Goal: Find specific page/section: Find specific page/section

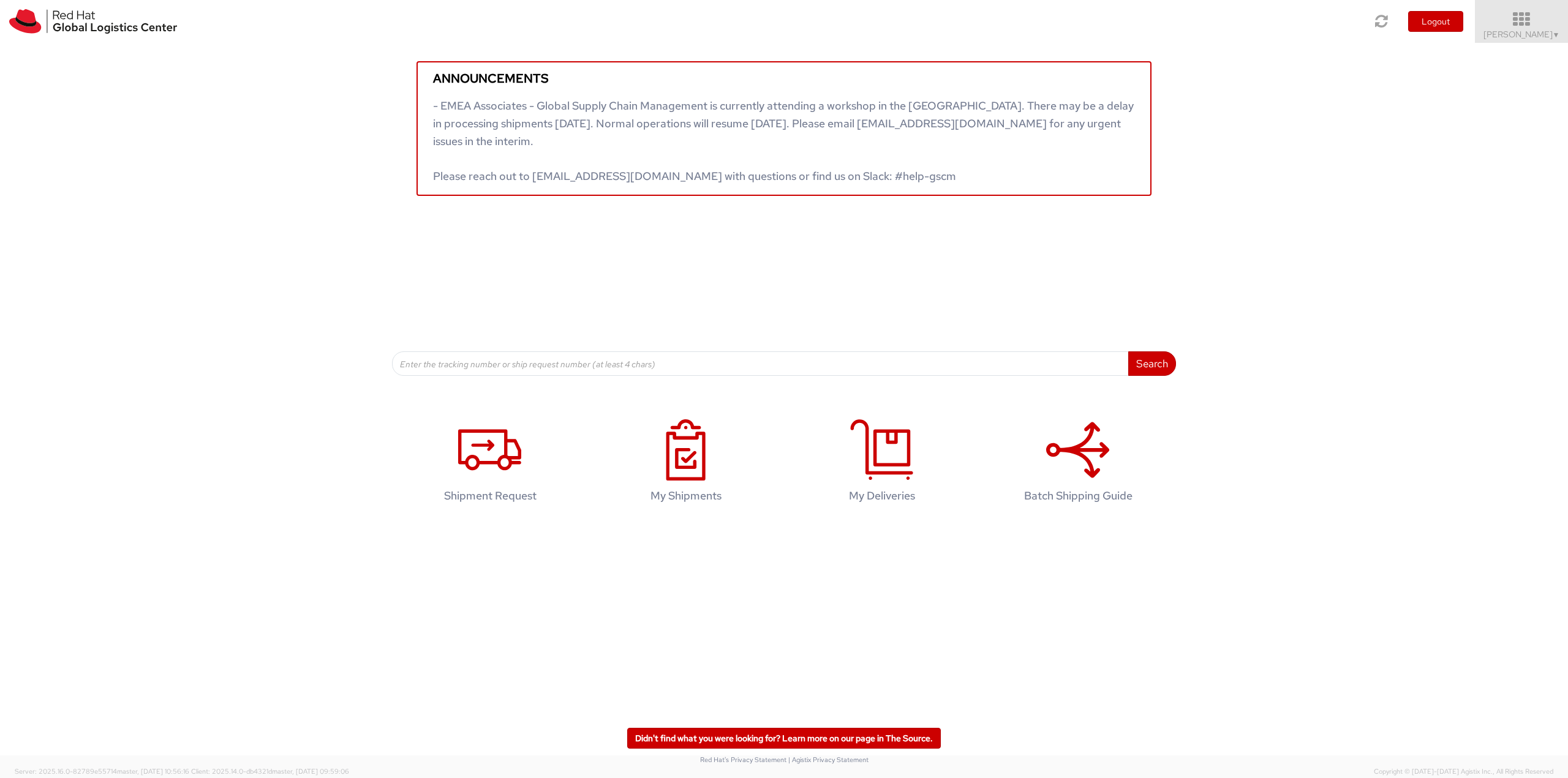
click at [1537, 41] on link "[PERSON_NAME] ▼" at bounding box center [1521, 21] width 93 height 42
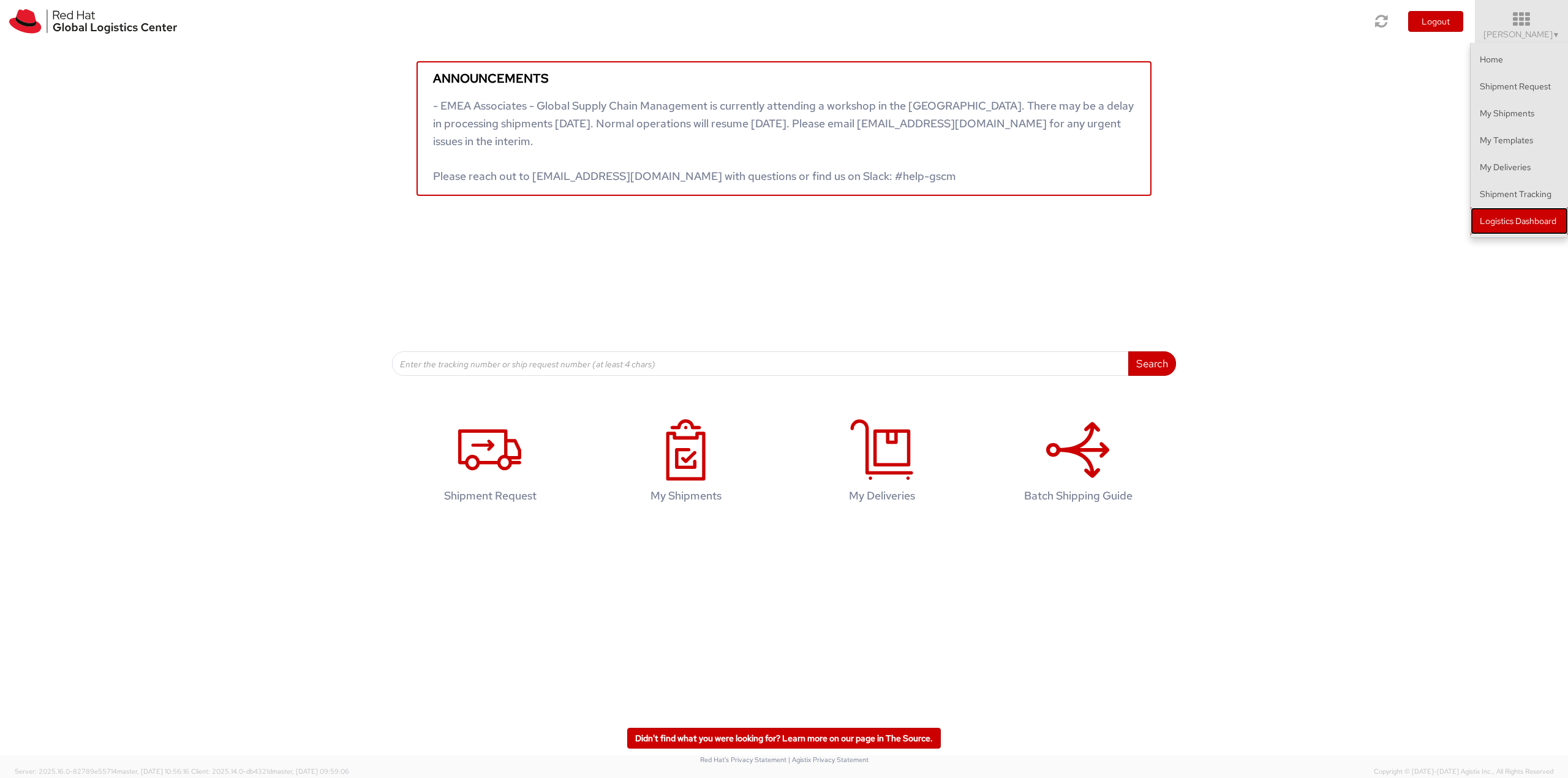
click at [1517, 215] on link "Logistics Dashboard" at bounding box center [1519, 221] width 98 height 27
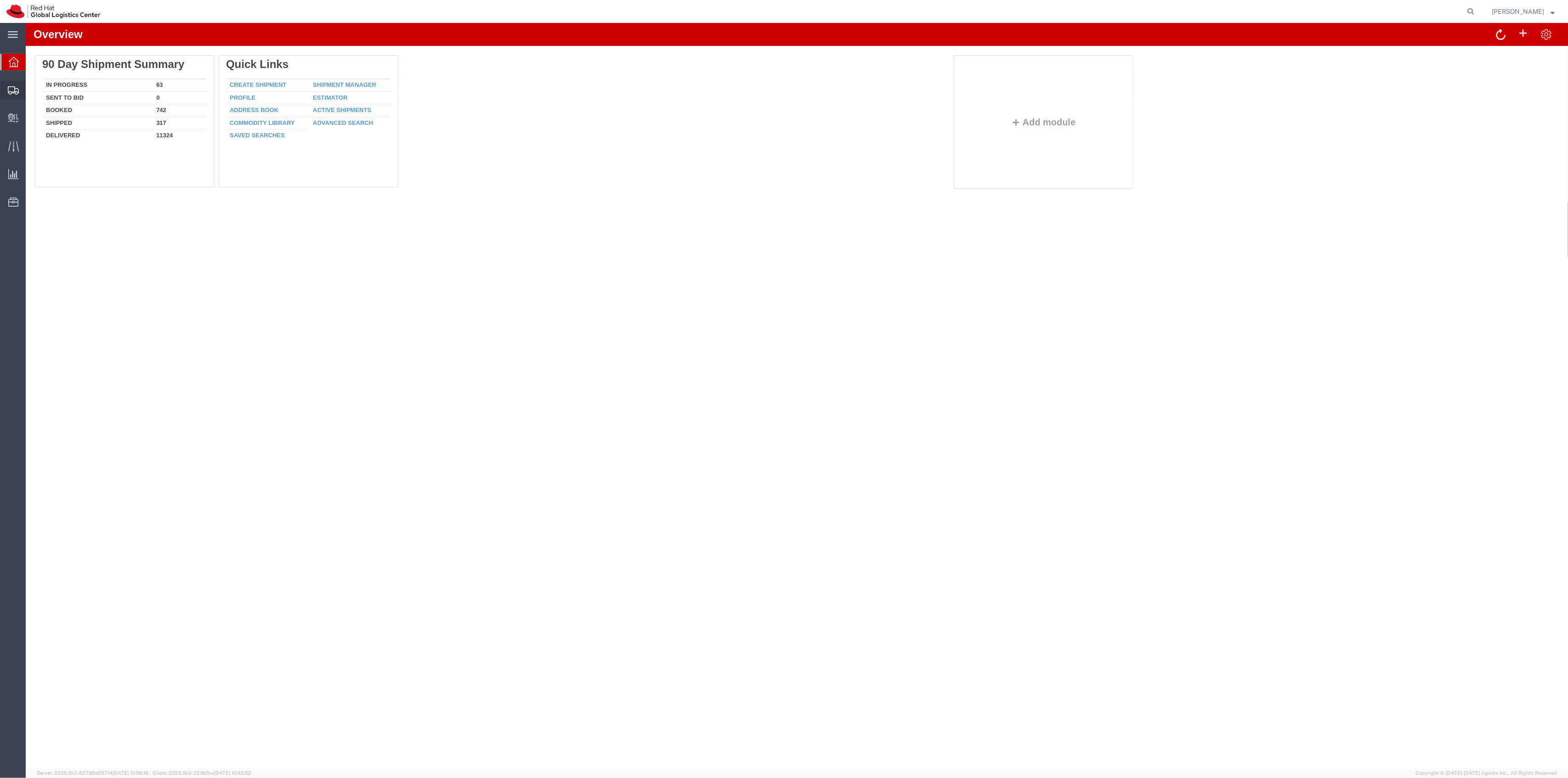
click at [0, 0] on span "Shipment Manager" at bounding box center [0, 0] width 0 height 0
